Goal: Task Accomplishment & Management: Use online tool/utility

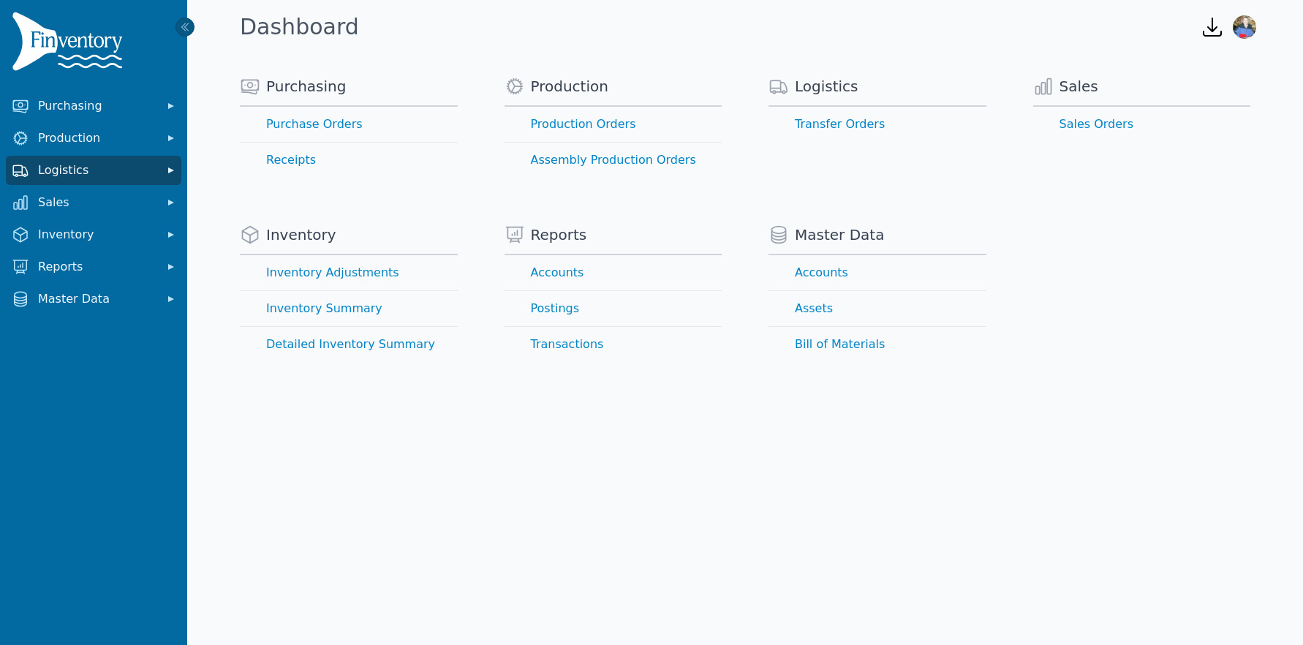
click at [172, 170] on icon "Sidebar" at bounding box center [171, 170] width 6 height 6
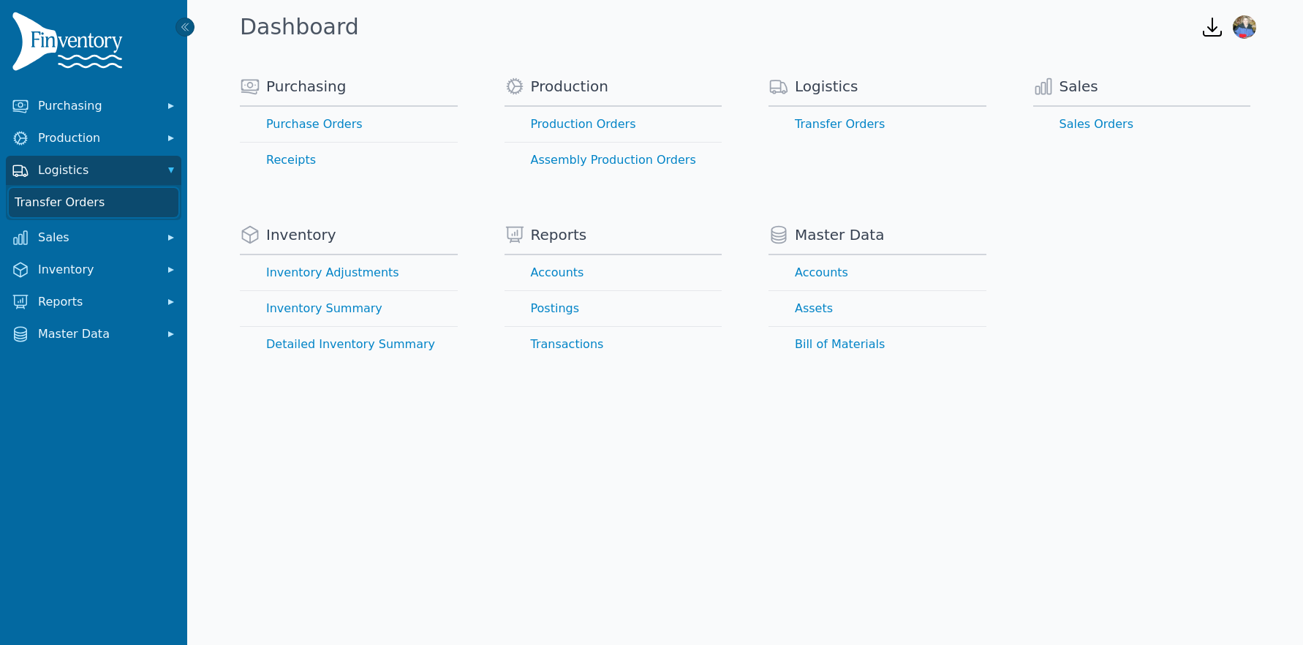
click at [137, 206] on link "Transfer Orders" at bounding box center [94, 202] width 170 height 29
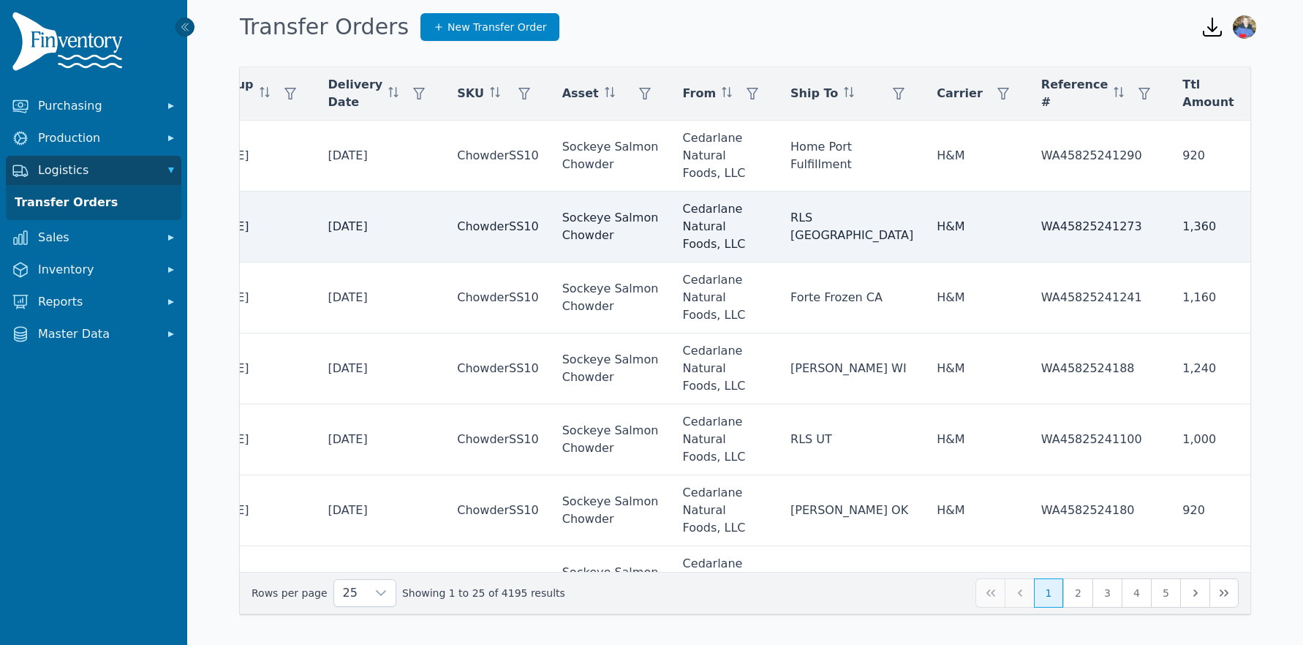
scroll to position [0, 423]
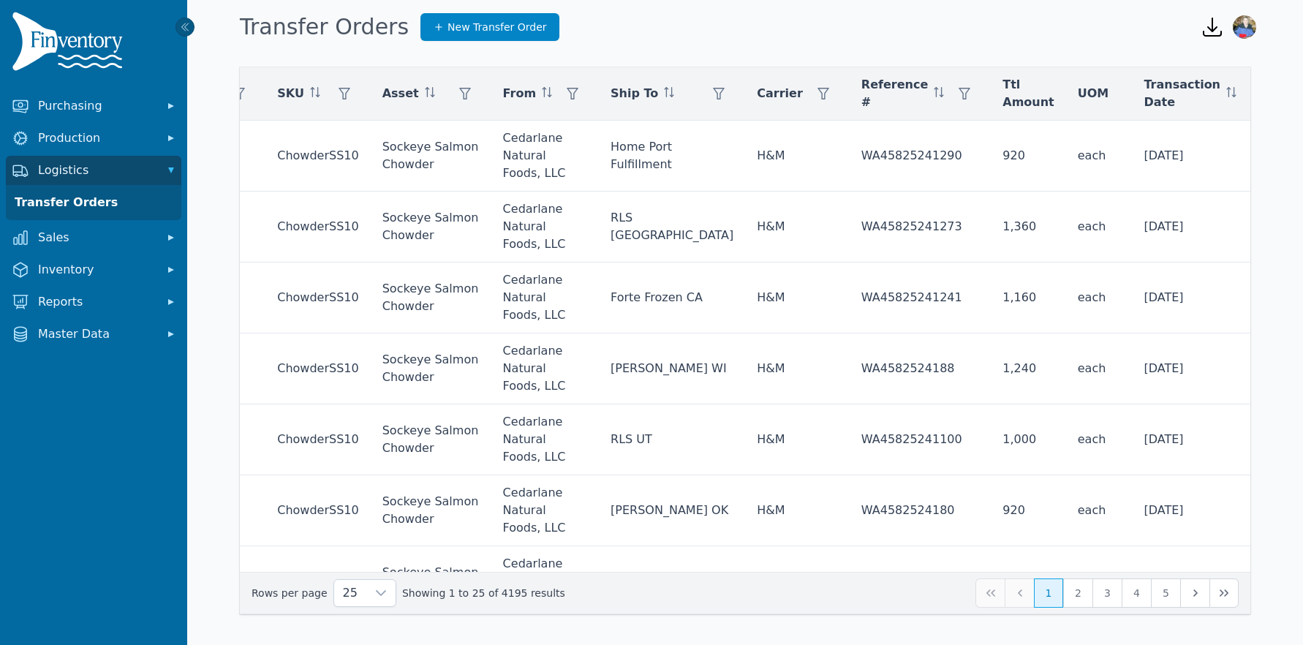
click at [1213, 132] on icon at bounding box center [1214, 133] width 12 height 12
click at [1116, 238] on span "Outbound" at bounding box center [1134, 237] width 58 height 18
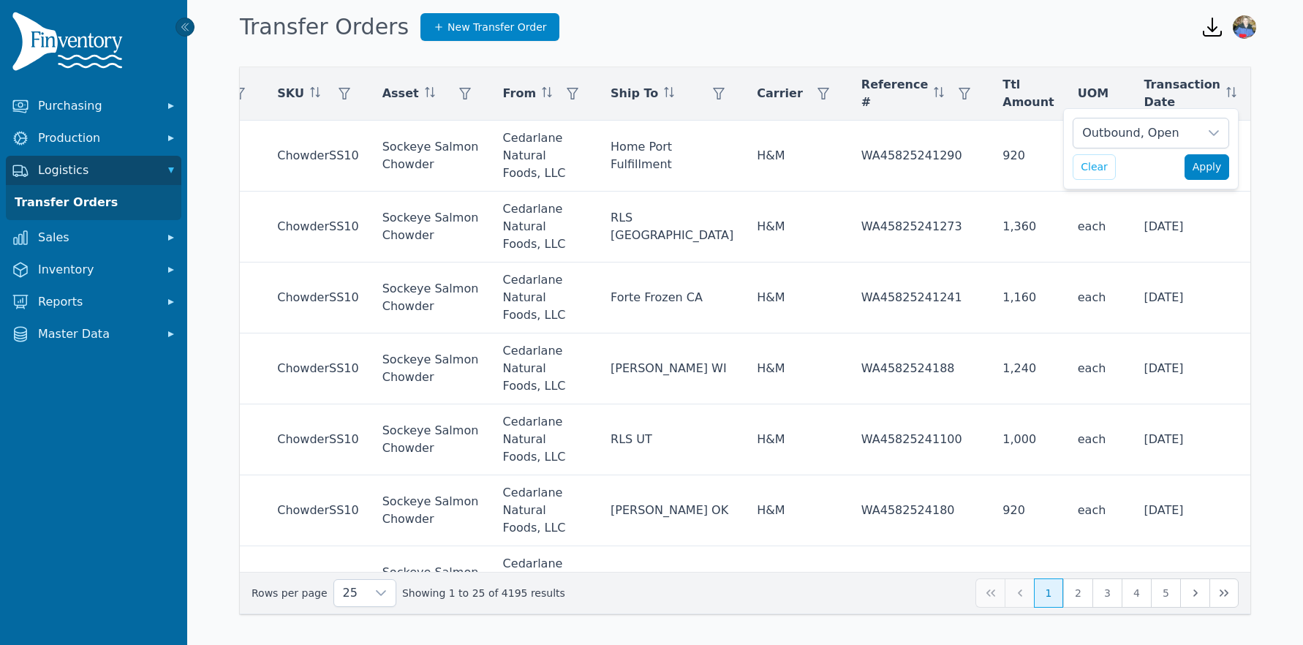
click at [1205, 176] on button "Apply" at bounding box center [1206, 167] width 45 height 26
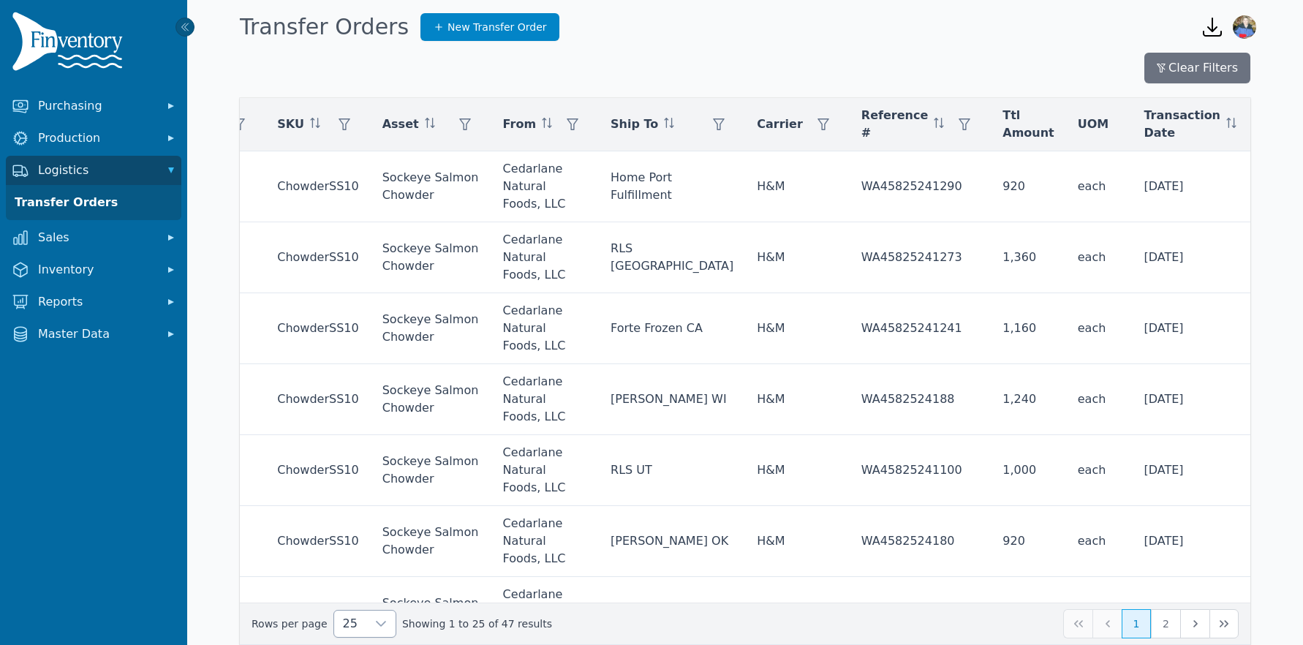
click at [375, 625] on icon at bounding box center [381, 624] width 12 height 12
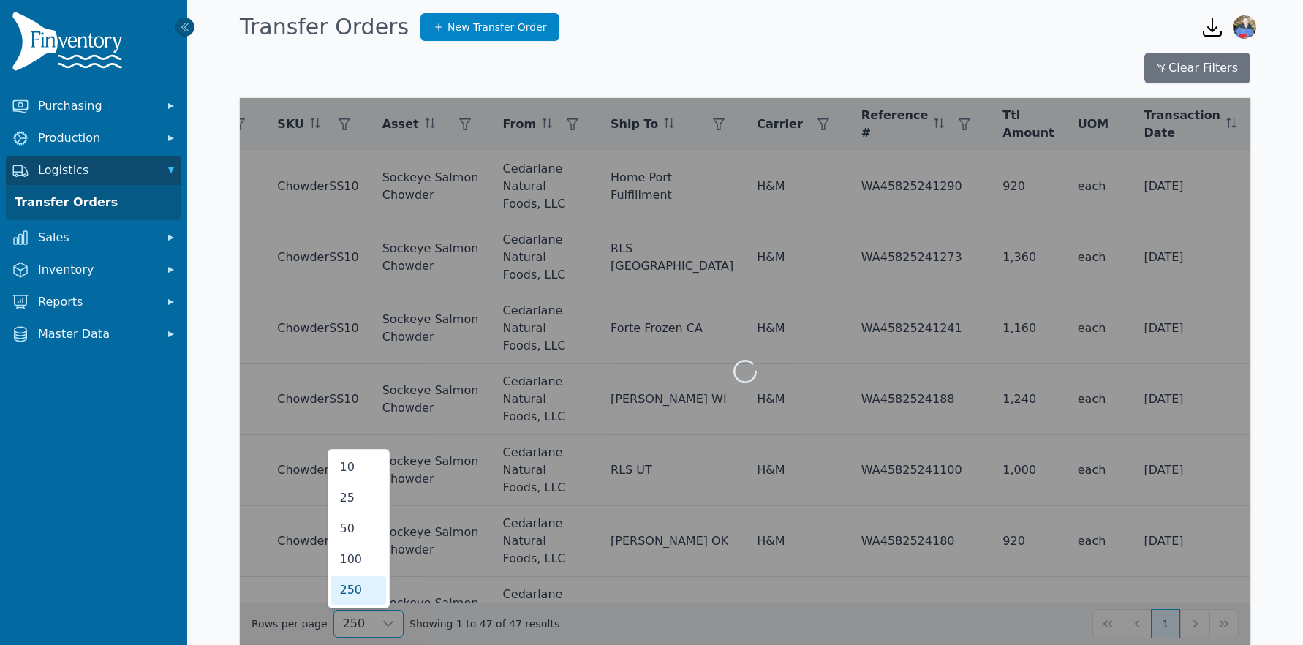
click at [357, 587] on span "250" at bounding box center [351, 590] width 23 height 18
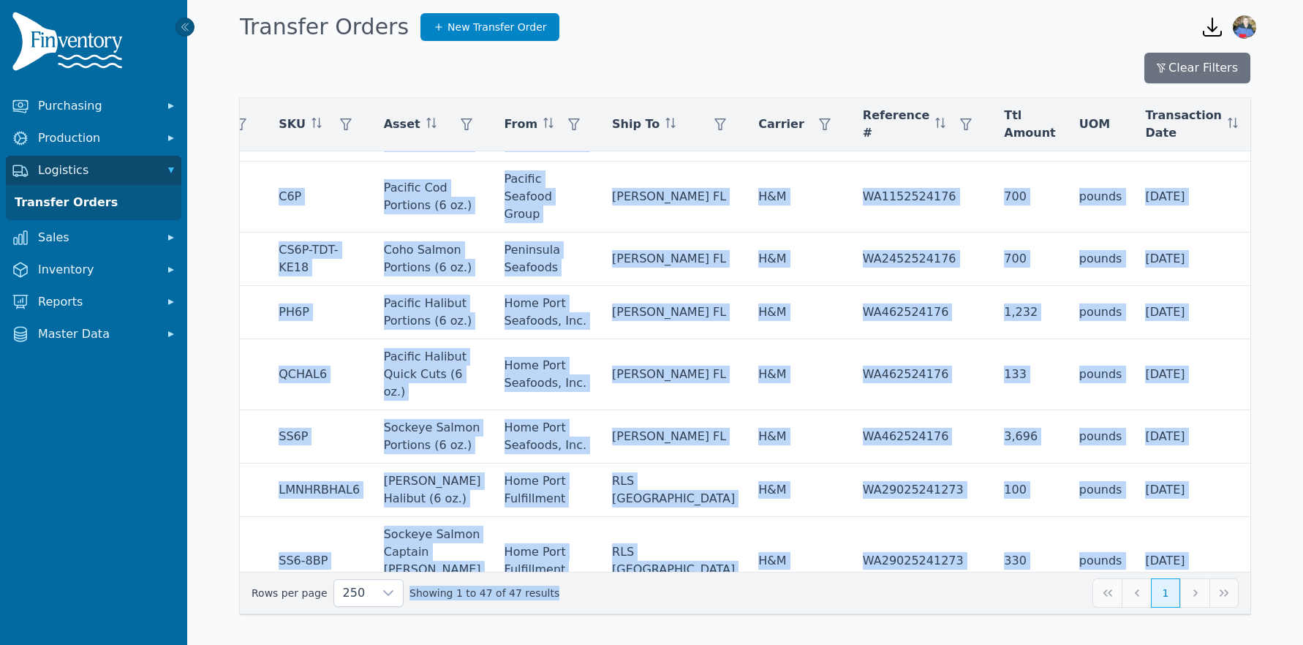
scroll to position [2614, 422]
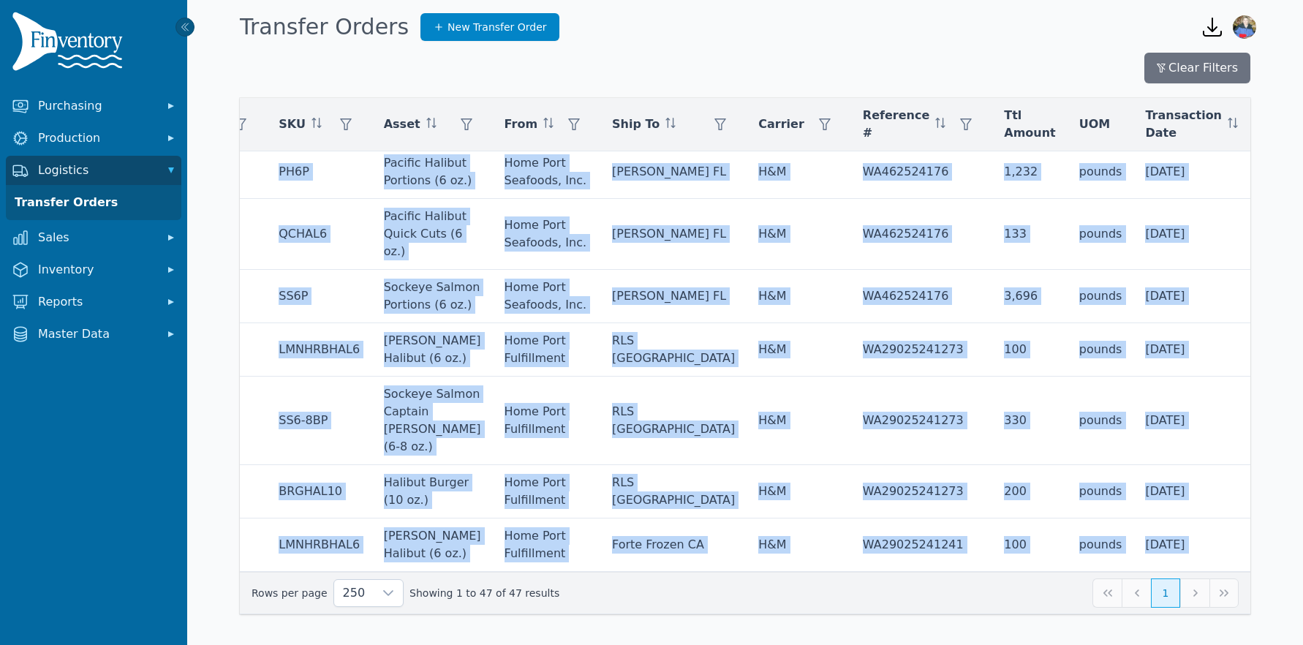
drag, startPoint x: 247, startPoint y: 183, endPoint x: 719, endPoint y: 584, distance: 618.6
click at [719, 584] on div "Actions Transfer Order # Pickup Date Delivery Date SKU Asset From Ship To Carri…" at bounding box center [745, 356] width 1010 height 516
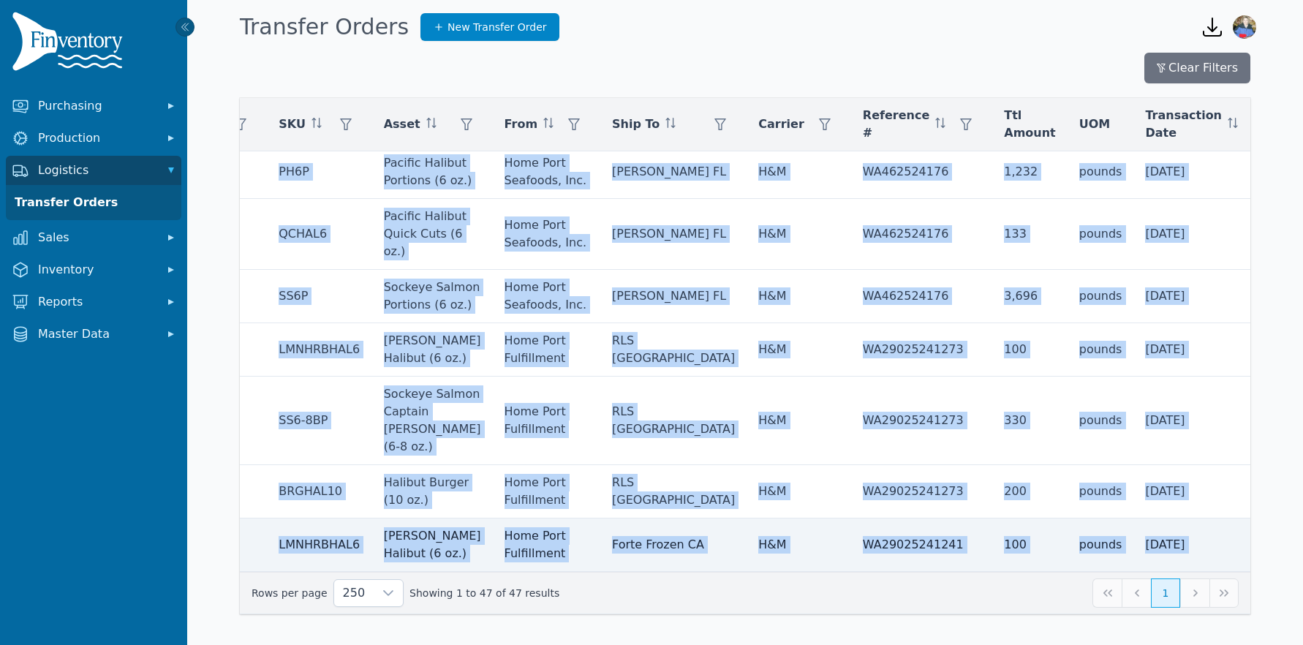
scroll to position [2614, 426]
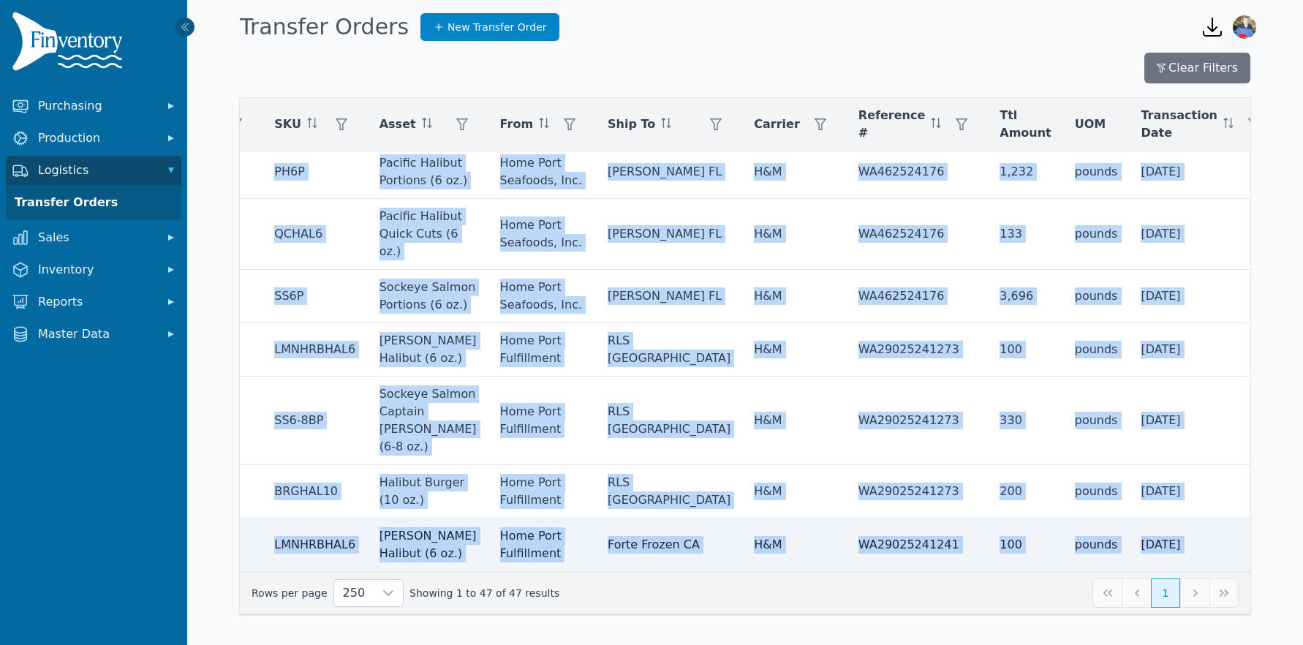
copy div "ChowderSS10 Sockeye Salmon Chowder Cedarlane Natural Foods, LLC Home Port Fulfi…"
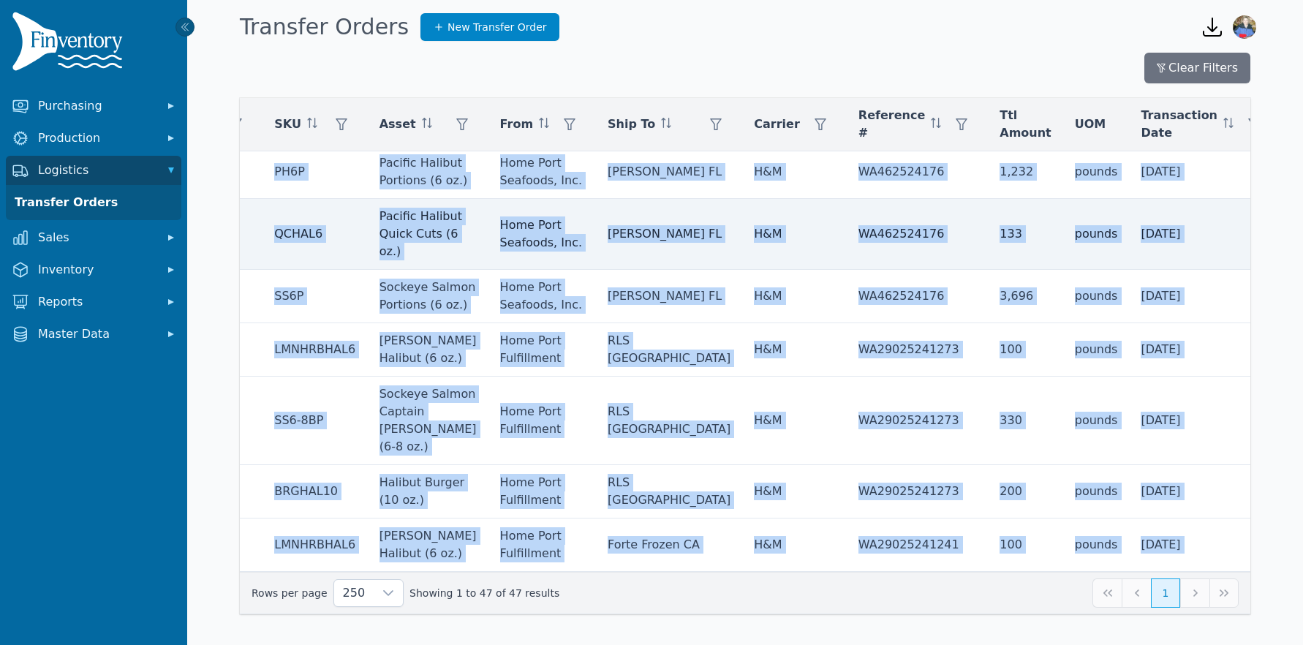
copy div "ChowderSS10 Sockeye Salmon Chowder Cedarlane Natural Foods, LLC Home Port Fulfi…"
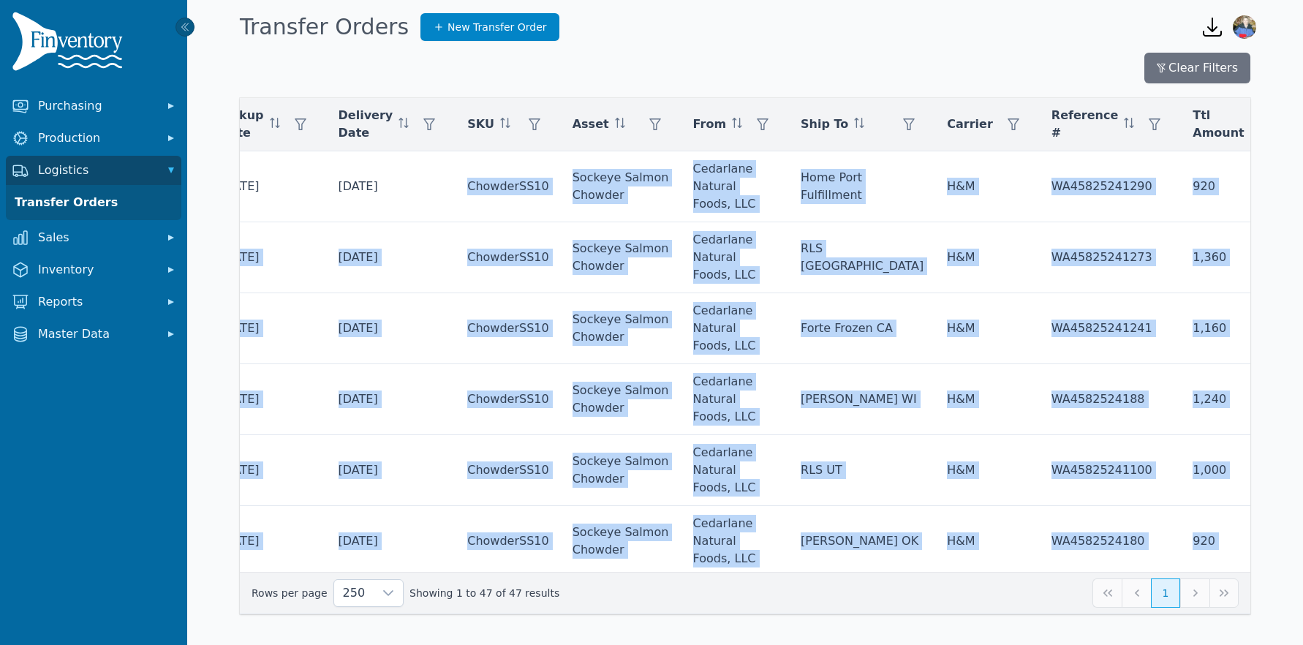
scroll to position [0, 0]
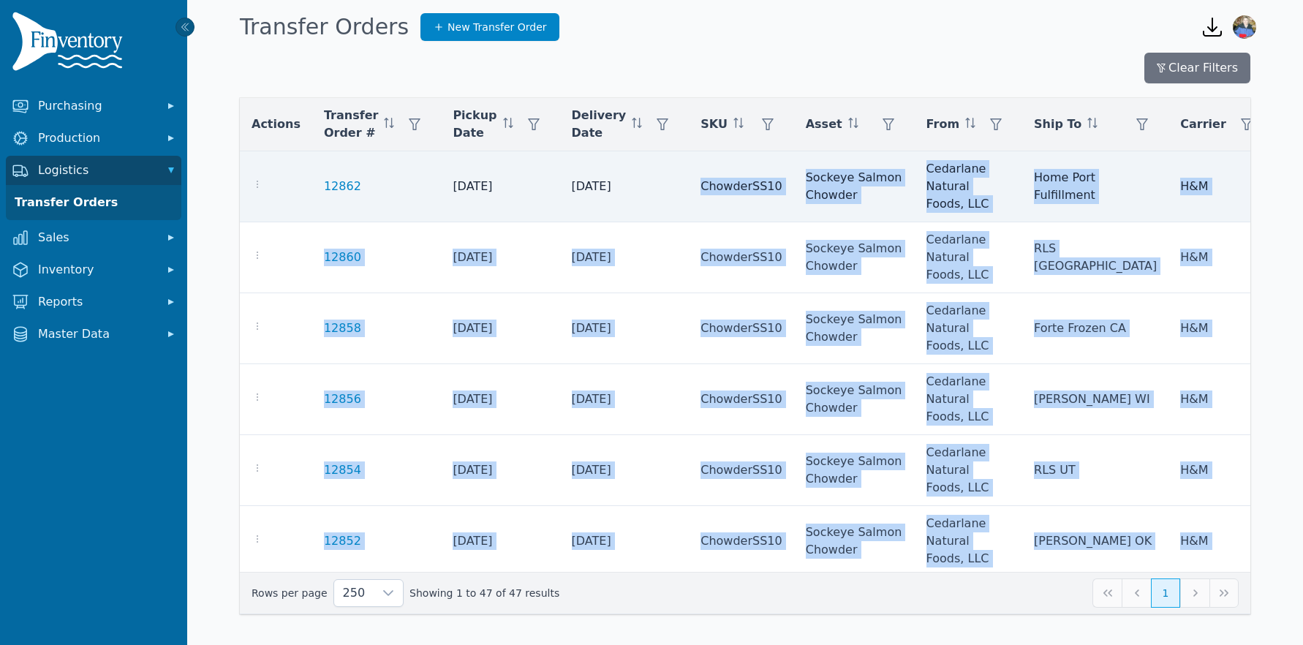
drag, startPoint x: 289, startPoint y: 181, endPoint x: 602, endPoint y: 192, distance: 313.0
click at [602, 192] on tr "12862 8/29/2025 9/3/2025 ChowderSS10 Sockeye Salmon Chowder Cedarlane Natural F…" at bounding box center [1032, 186] width 1584 height 71
copy tr "12862 8/29/2025 9/3/2025"
